Goal: Transaction & Acquisition: Subscribe to service/newsletter

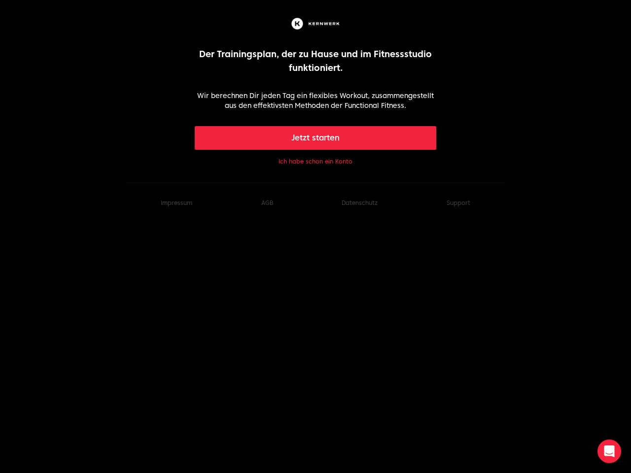
click at [315, 138] on button "Jetzt starten" at bounding box center [316, 138] width 242 height 24
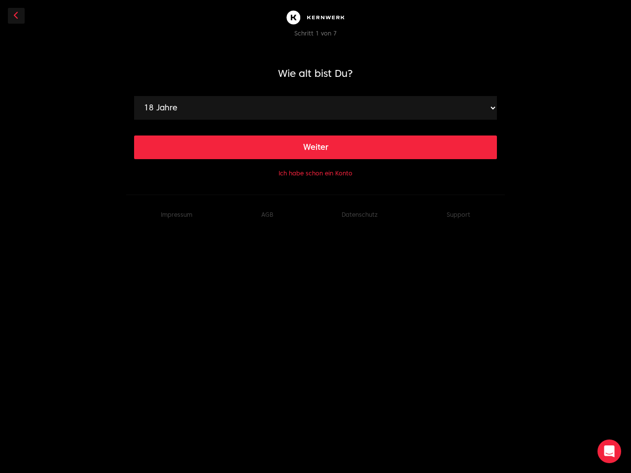
click at [458, 203] on footer "Impressum AGB Datenschutz Support" at bounding box center [315, 215] width 378 height 40
click at [609, 451] on icon "Open Intercom Messenger" at bounding box center [609, 451] width 10 height 12
